Goal: Information Seeking & Learning: Learn about a topic

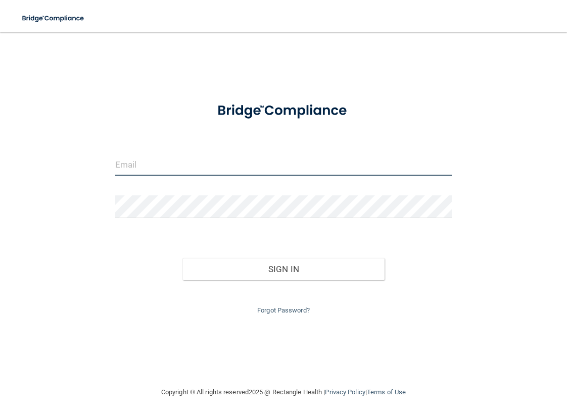
click at [222, 174] on input "email" at bounding box center [283, 164] width 337 height 23
type input "[EMAIL_ADDRESS][DOMAIN_NAME]"
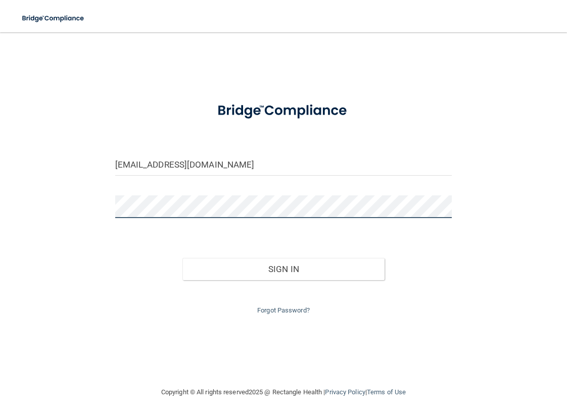
click at [182, 258] on button "Sign In" at bounding box center [283, 269] width 202 height 22
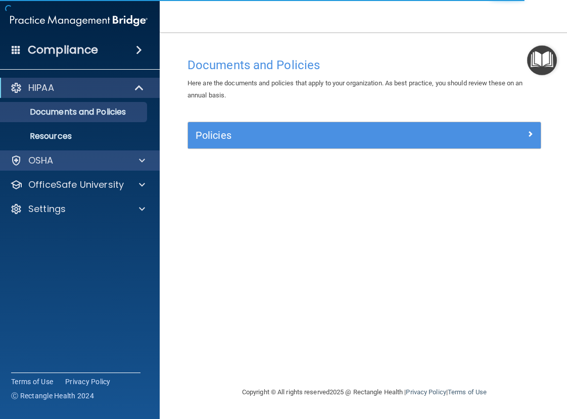
click at [133, 167] on div "OSHA" at bounding box center [79, 161] width 162 height 20
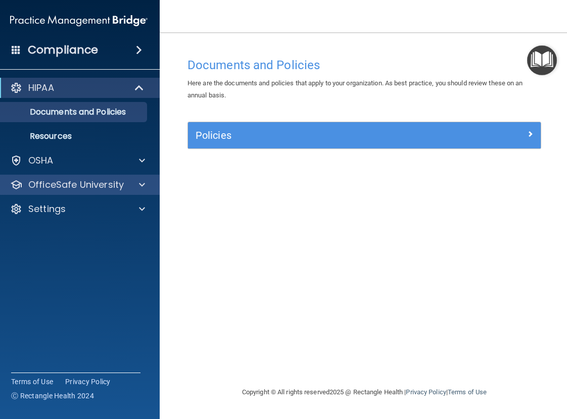
click at [140, 177] on div "OfficeSafe University" at bounding box center [79, 185] width 162 height 20
click at [141, 189] on span at bounding box center [142, 185] width 6 height 12
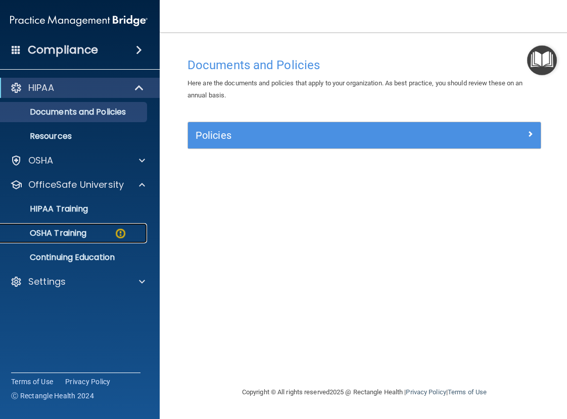
click at [110, 241] on link "OSHA Training" at bounding box center [67, 233] width 159 height 20
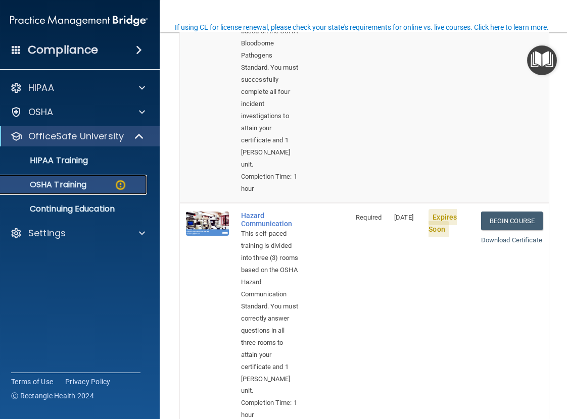
scroll to position [202, 0]
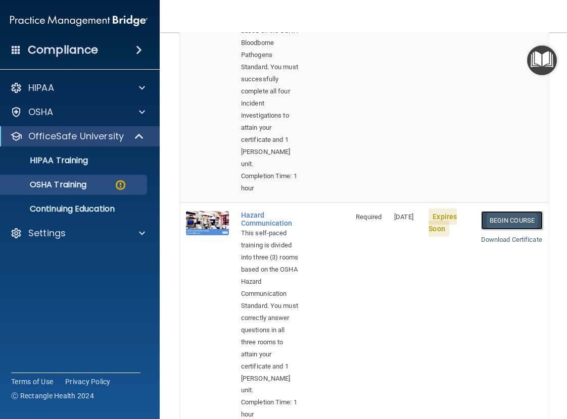
click at [503, 222] on link "Begin Course" at bounding box center [512, 220] width 62 height 19
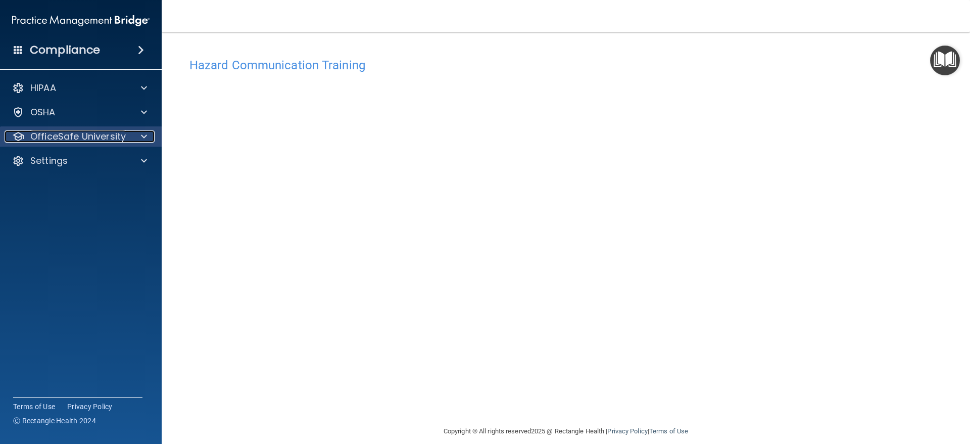
click at [141, 133] on span at bounding box center [144, 136] width 6 height 12
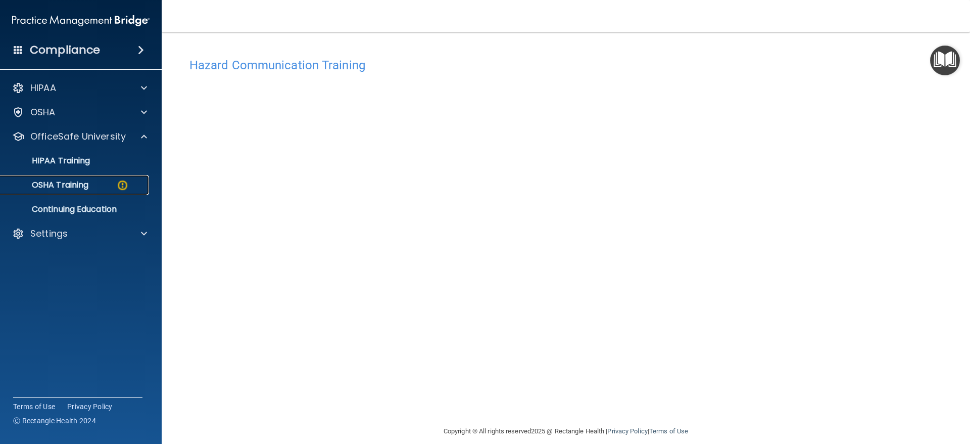
click at [131, 183] on div "OSHA Training" at bounding box center [76, 185] width 138 height 10
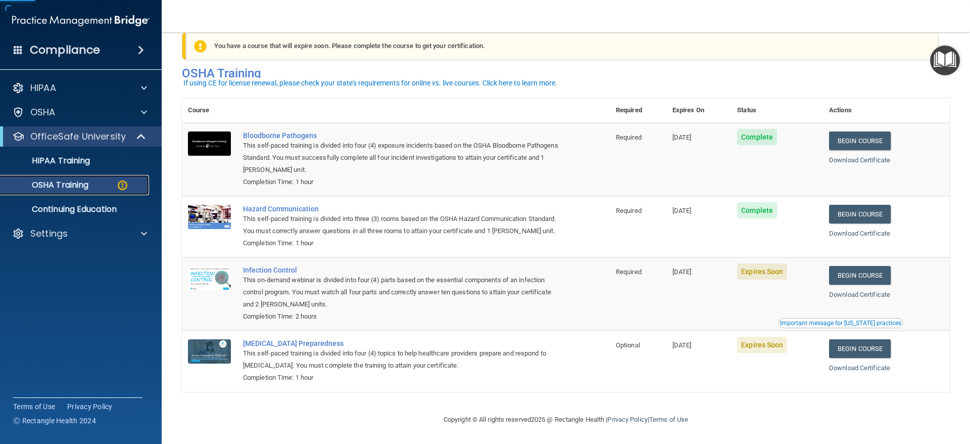
scroll to position [33, 0]
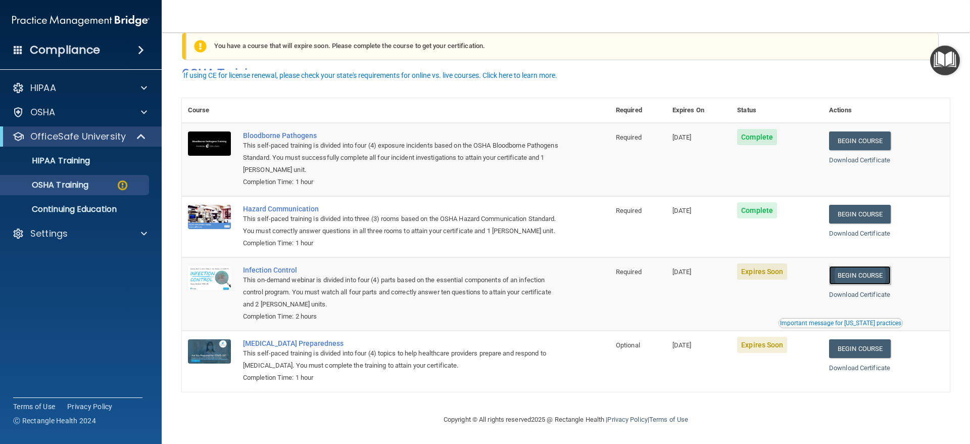
click at [566, 273] on link "Begin Course" at bounding box center [860, 275] width 62 height 19
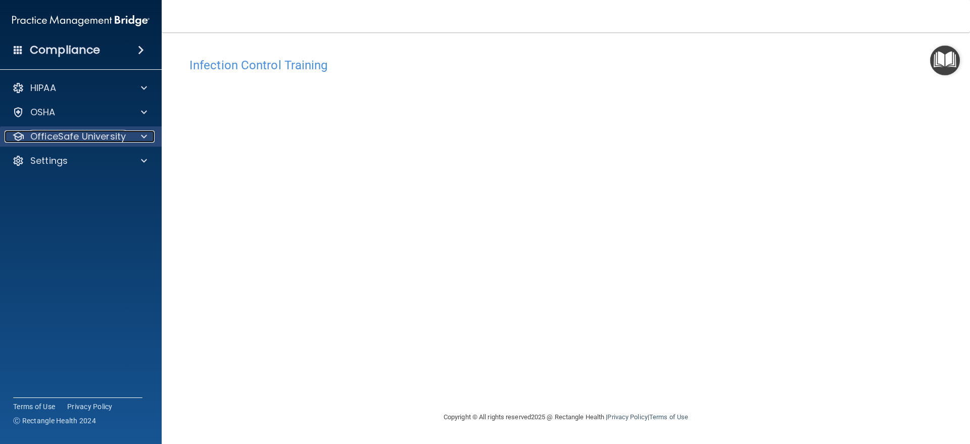
click at [144, 133] on span at bounding box center [144, 136] width 6 height 12
